Goal: Task Accomplishment & Management: Manage account settings

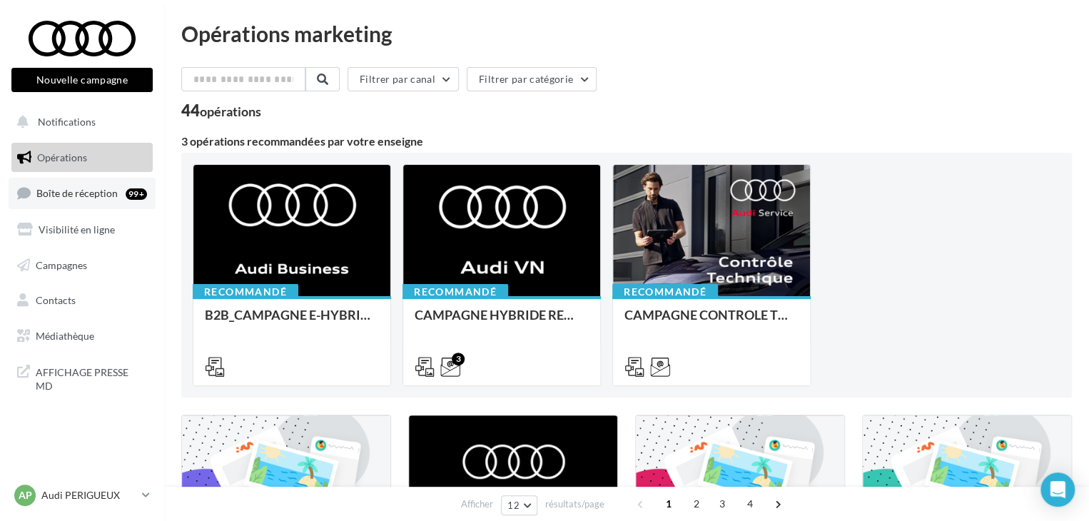
click at [103, 203] on link "Boîte de réception 99+" at bounding box center [82, 193] width 147 height 31
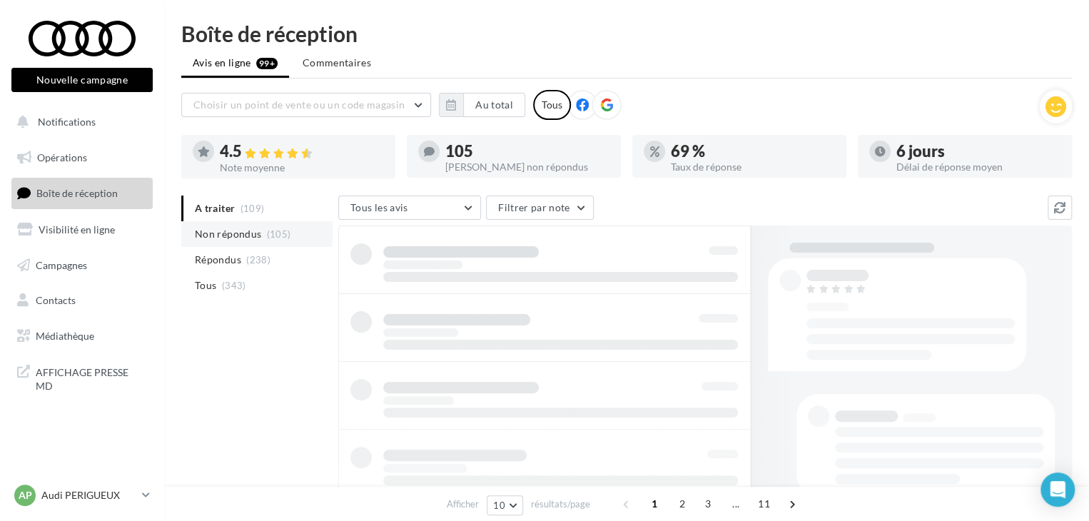
click at [274, 230] on span "(105)" at bounding box center [279, 233] width 24 height 11
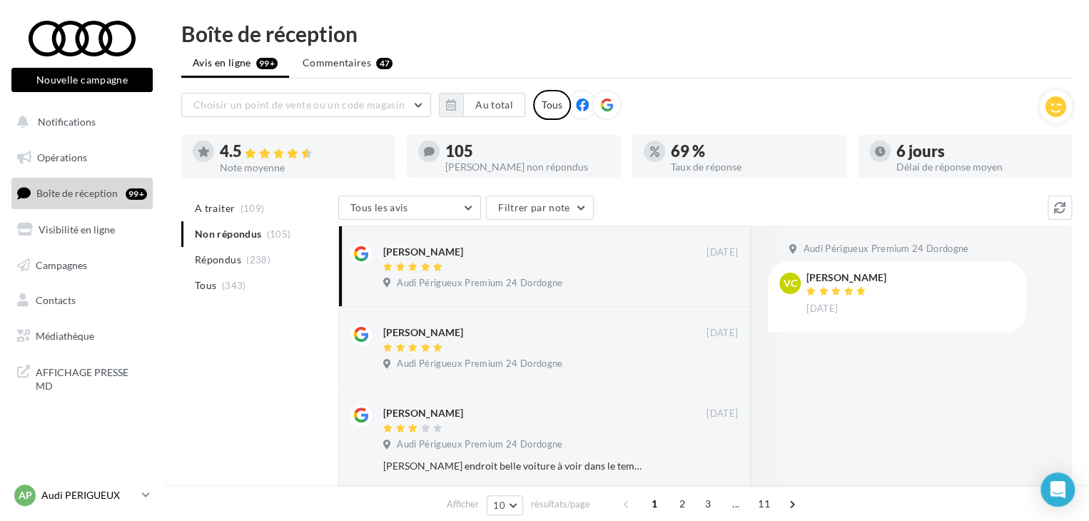
click at [133, 492] on p "Audi PERIGUEUX" at bounding box center [88, 495] width 95 height 14
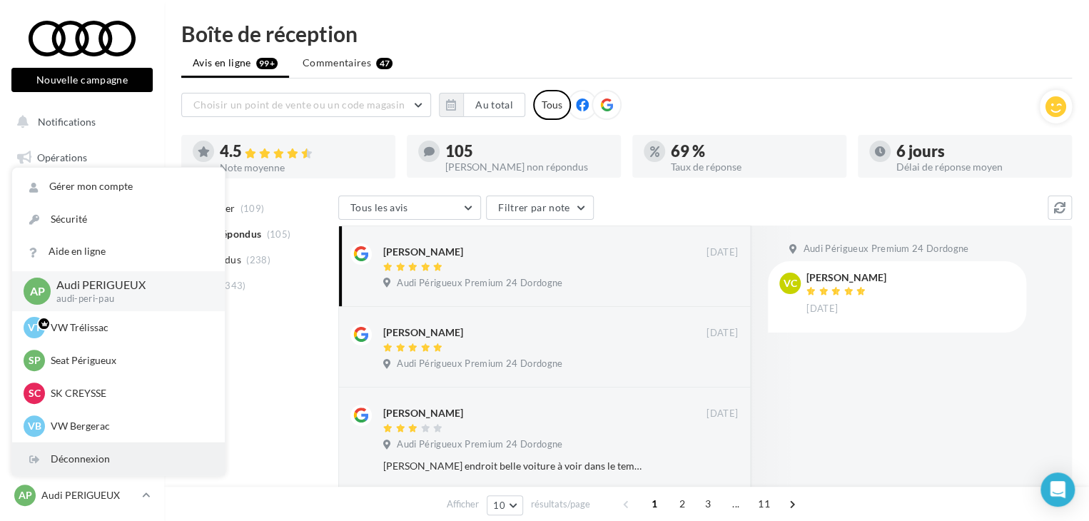
click at [123, 463] on div "Déconnexion" at bounding box center [118, 459] width 213 height 32
